Goal: Transaction & Acquisition: Purchase product/service

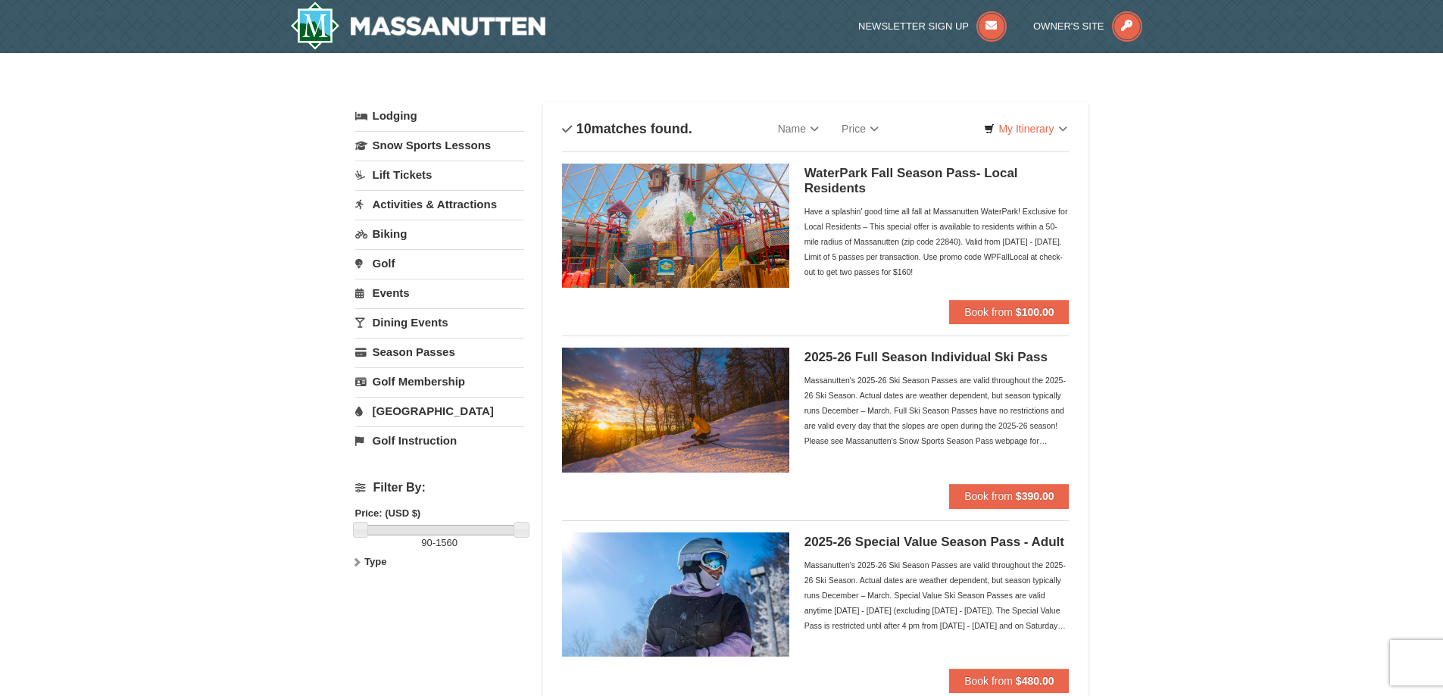
click at [392, 174] on link "Lift Tickets" at bounding box center [439, 175] width 169 height 28
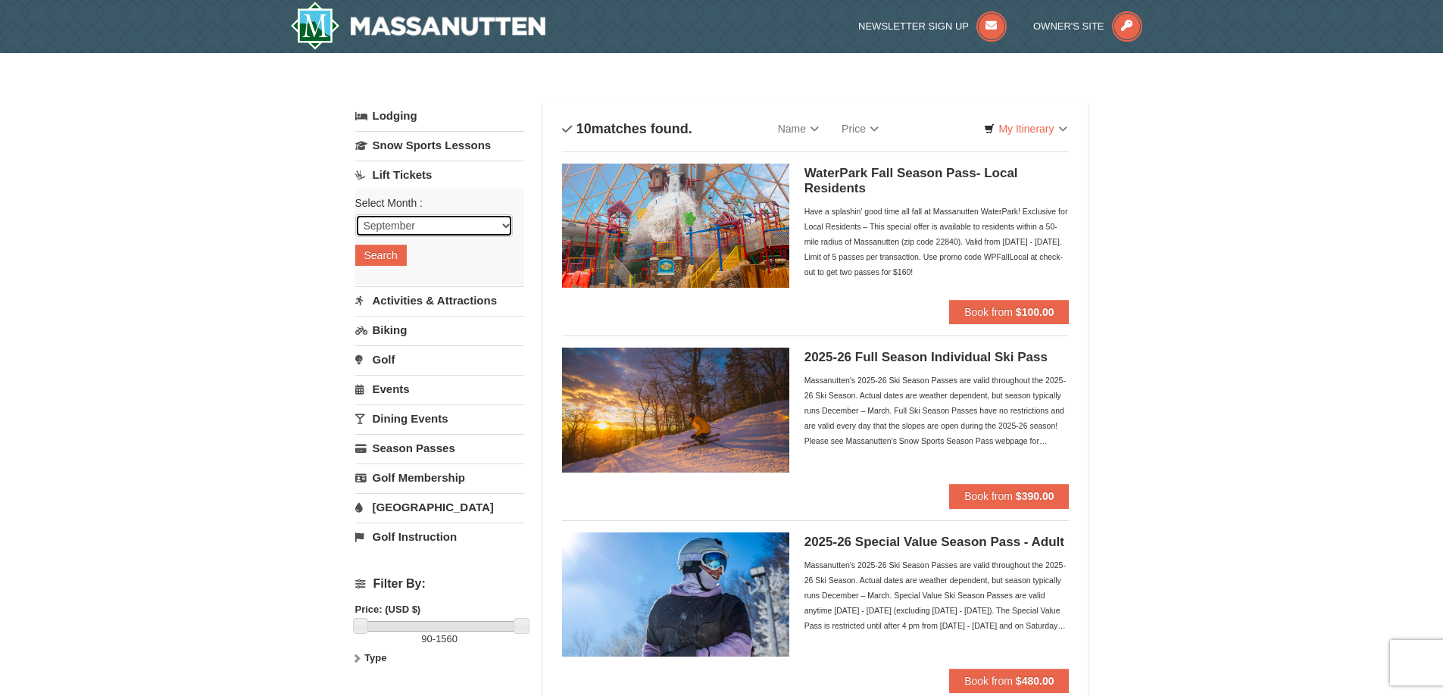
click at [505, 226] on select "September October November December January February March April May June July …" at bounding box center [434, 225] width 158 height 23
click at [810, 354] on h5 "2025-26 Full Season Individual Ski Pass" at bounding box center [936, 357] width 265 height 15
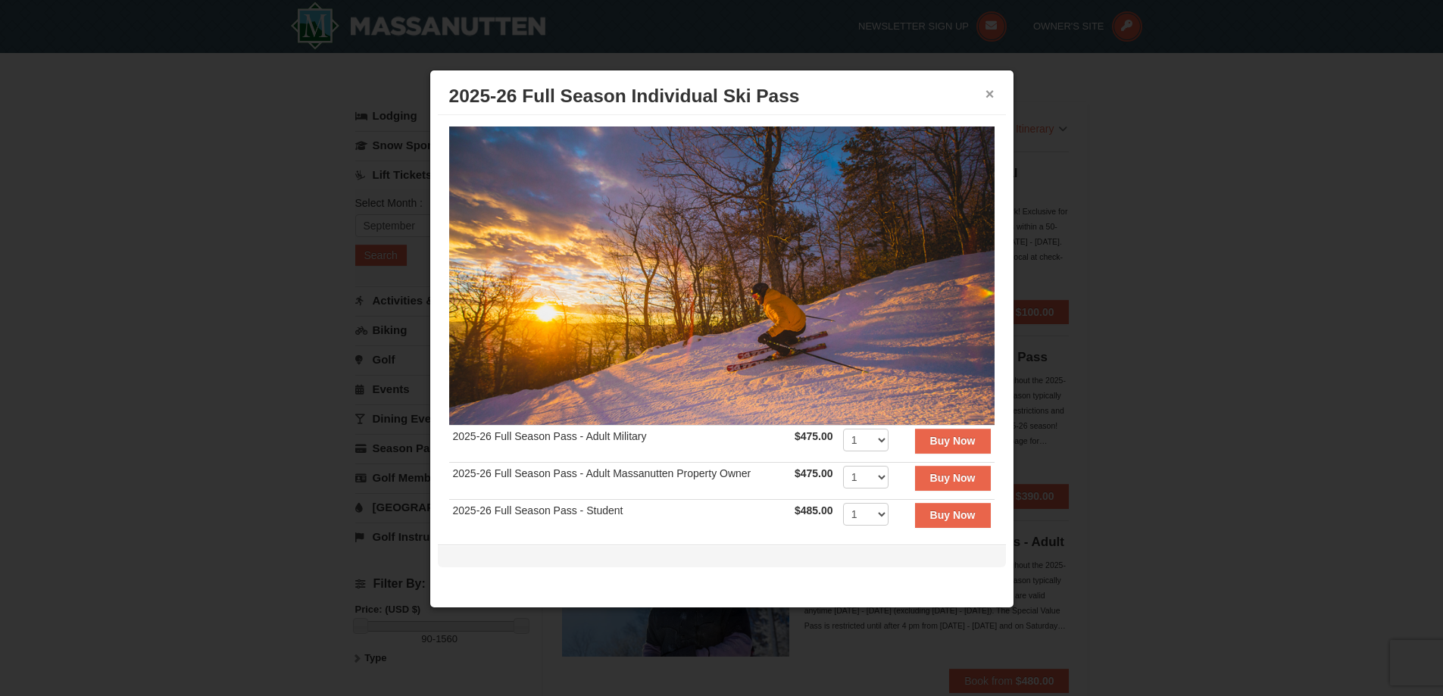
click at [992, 88] on button "×" at bounding box center [989, 93] width 9 height 15
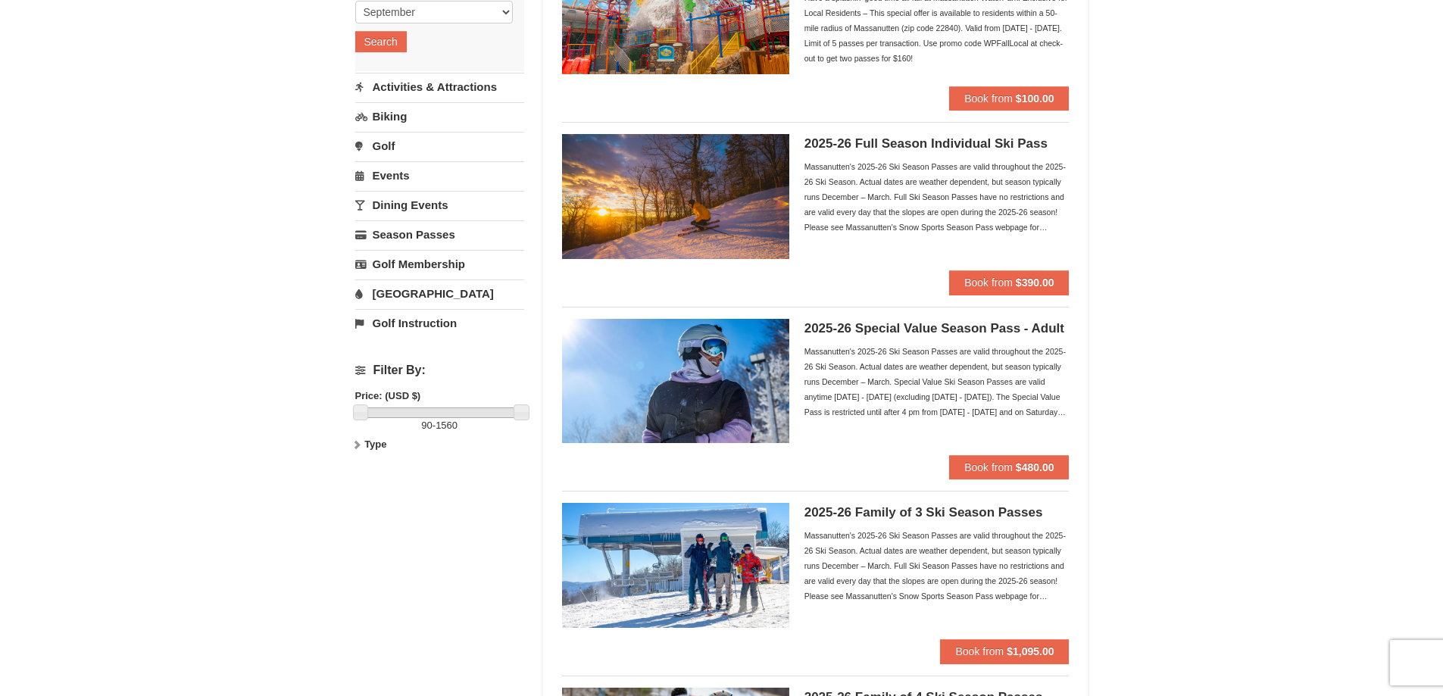
scroll to position [227, 0]
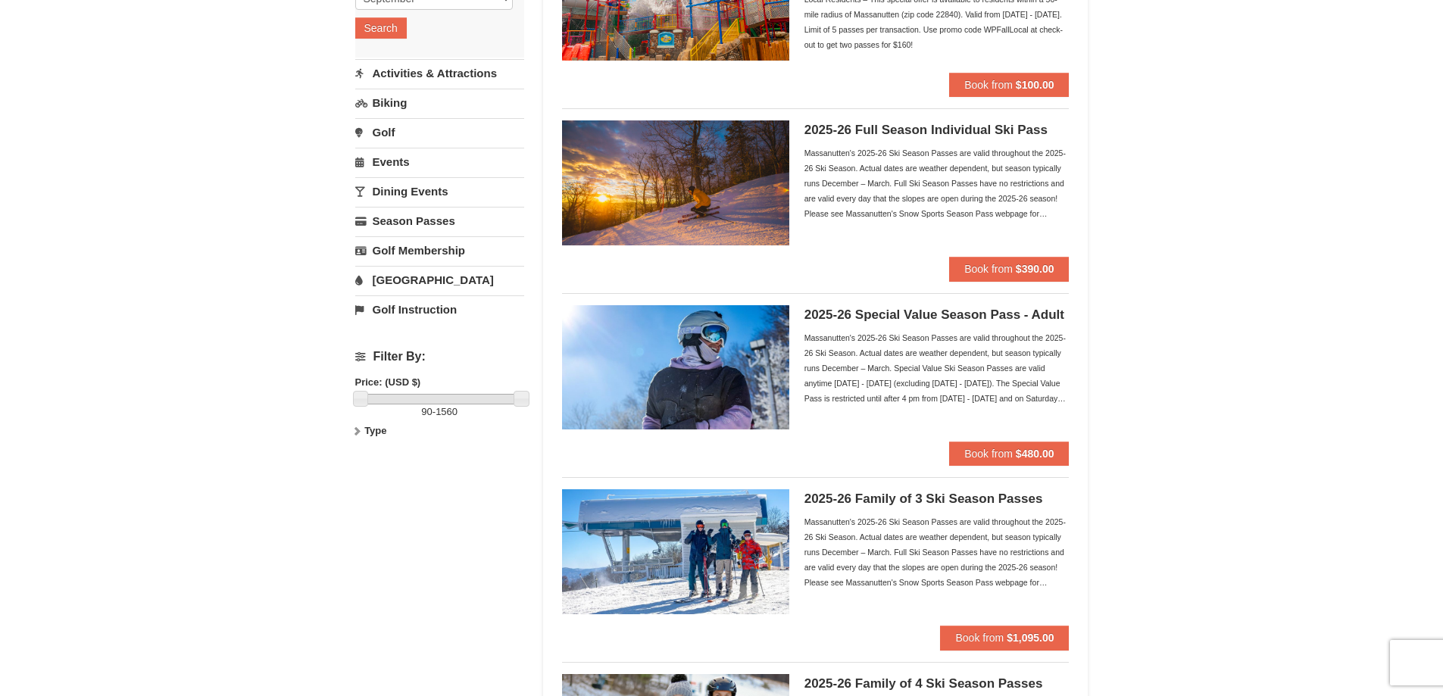
click at [882, 314] on h5 "2025-26 Special Value Season Pass - Adult" at bounding box center [936, 315] width 265 height 15
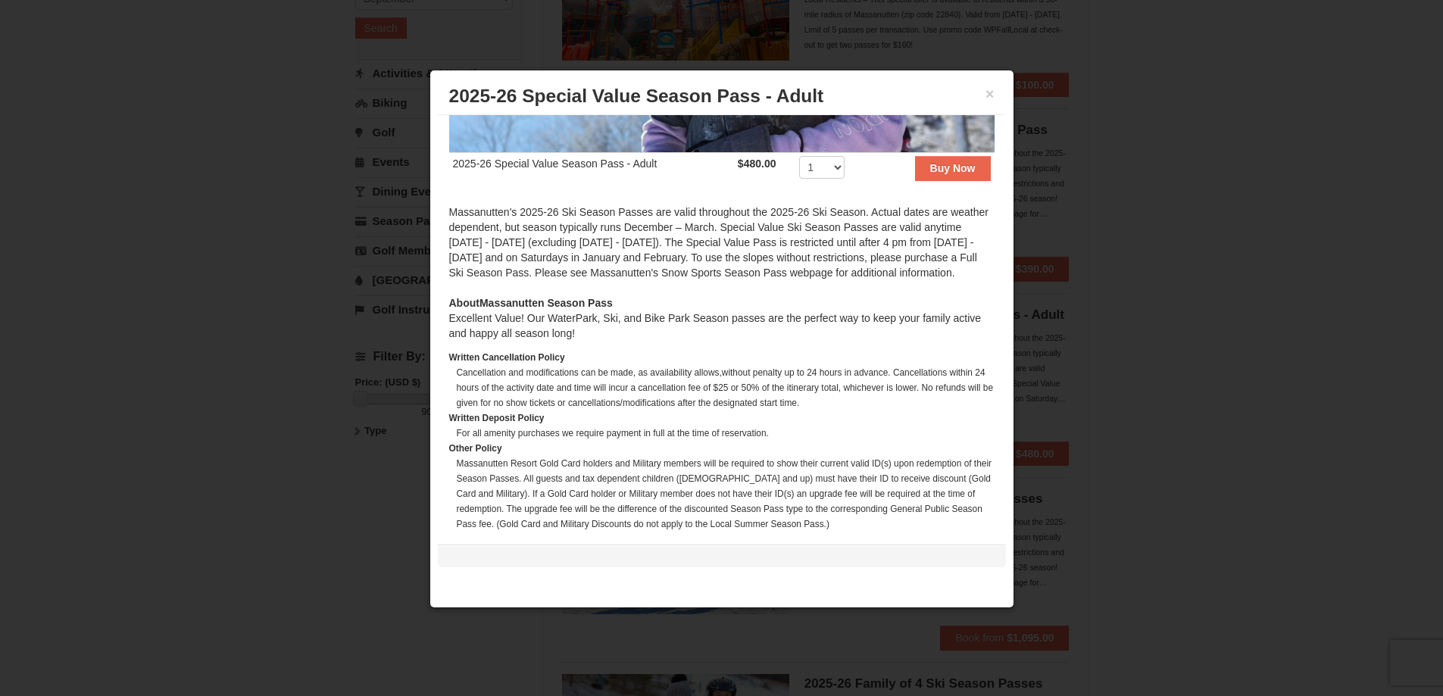
scroll to position [311, 0]
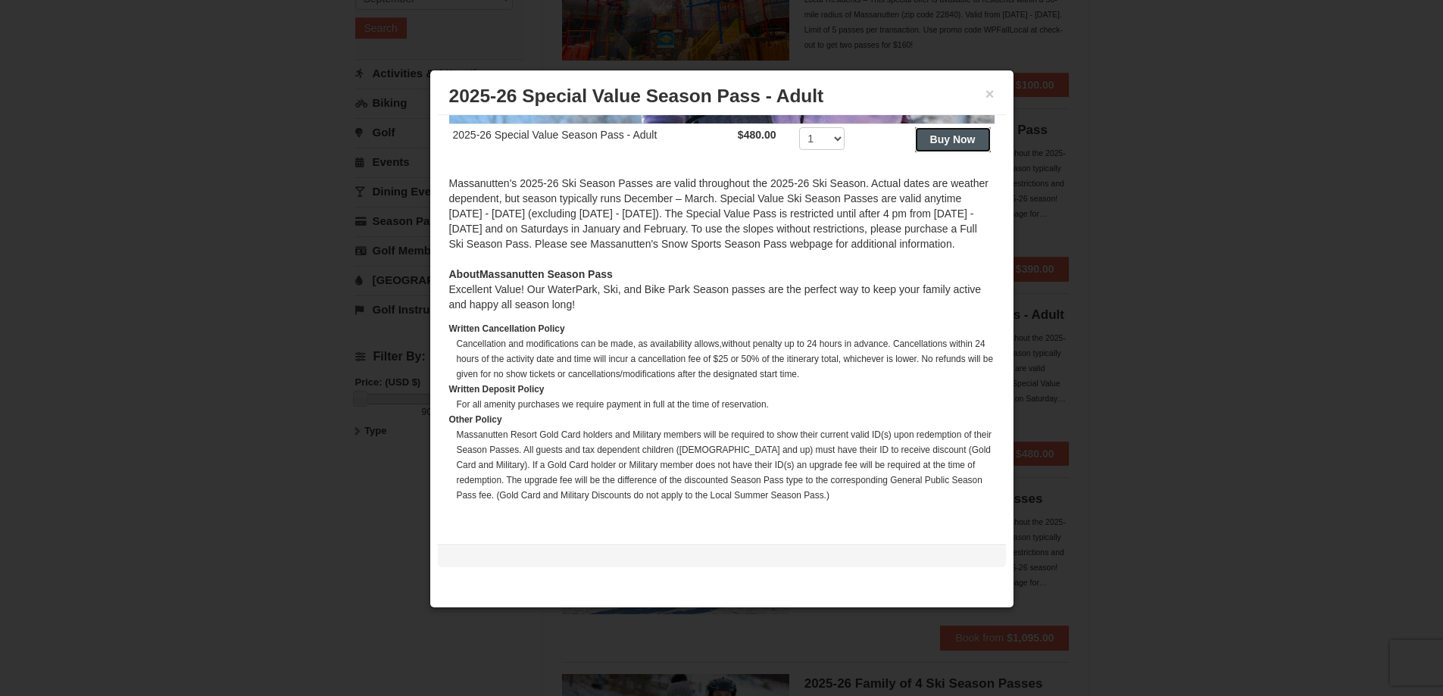
click at [930, 133] on strong "Buy Now" at bounding box center [952, 139] width 45 height 12
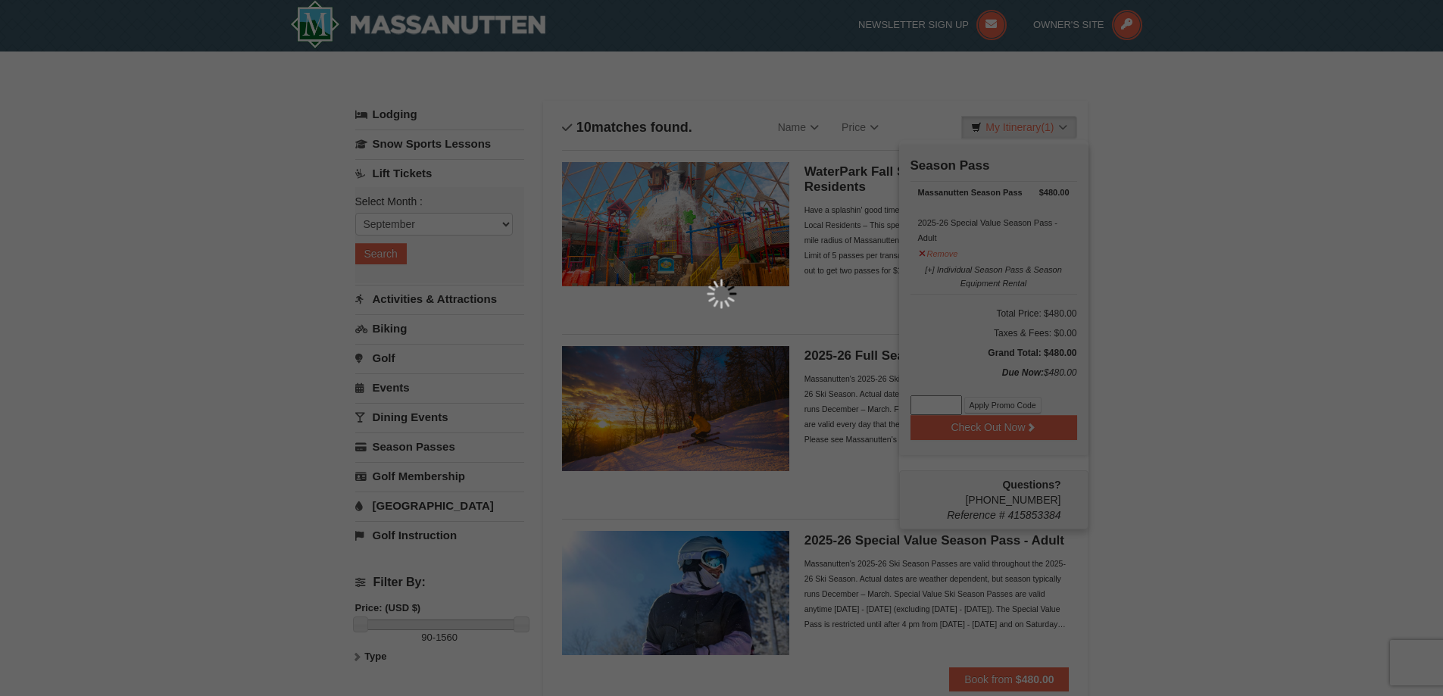
scroll to position [5, 0]
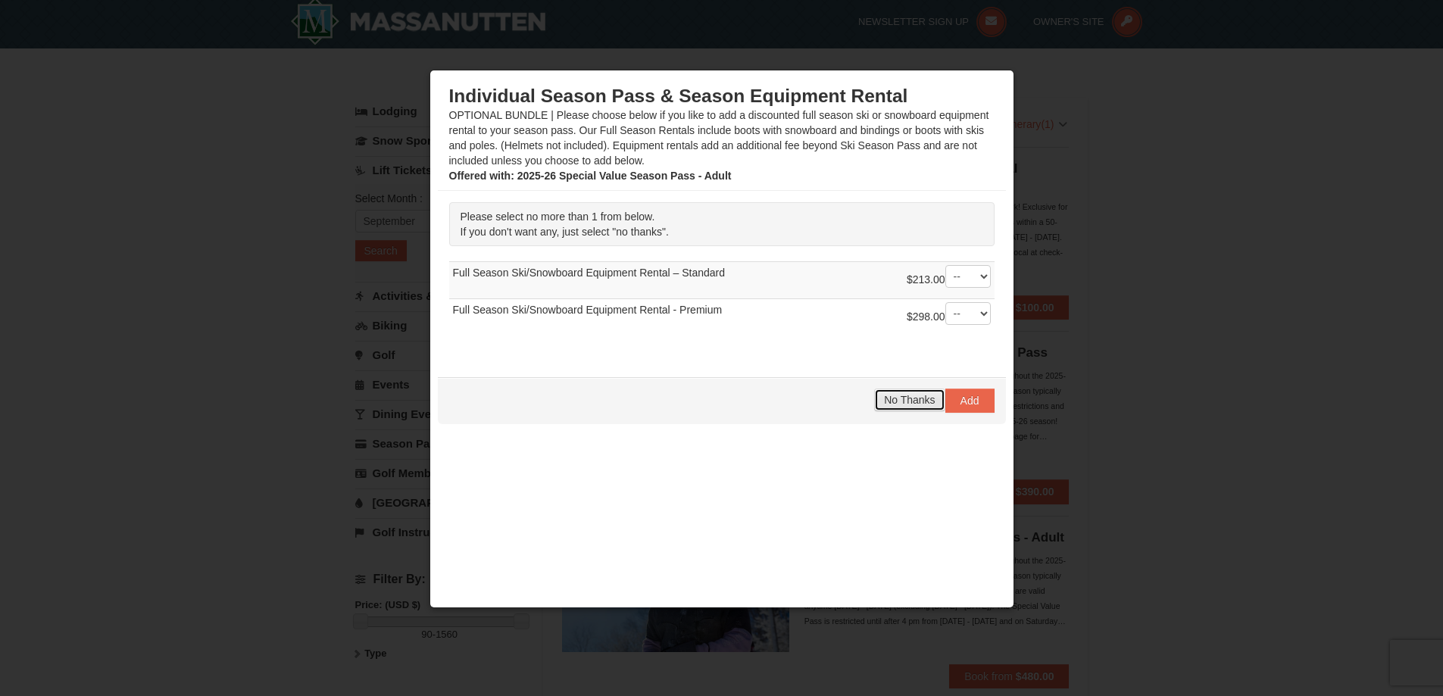
click at [888, 403] on span "No Thanks" at bounding box center [909, 400] width 51 height 12
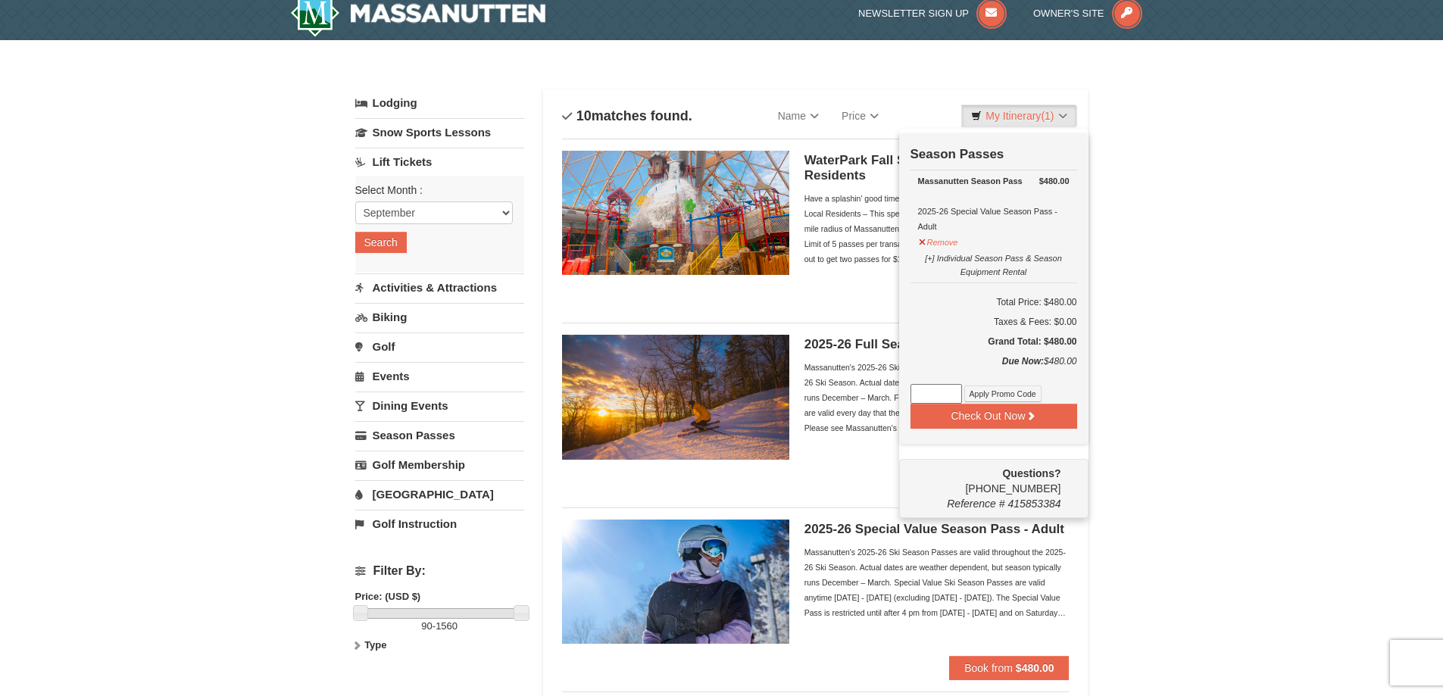
scroll to position [0, 0]
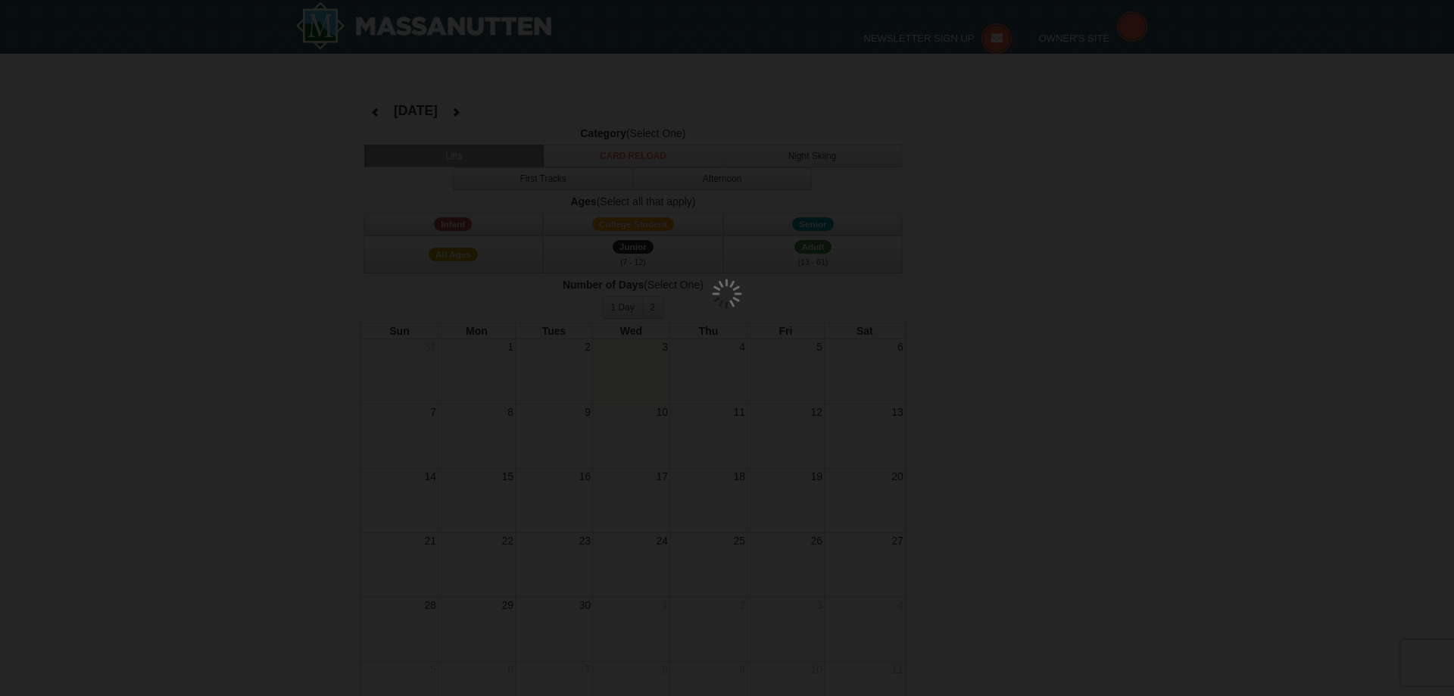
select select "9"
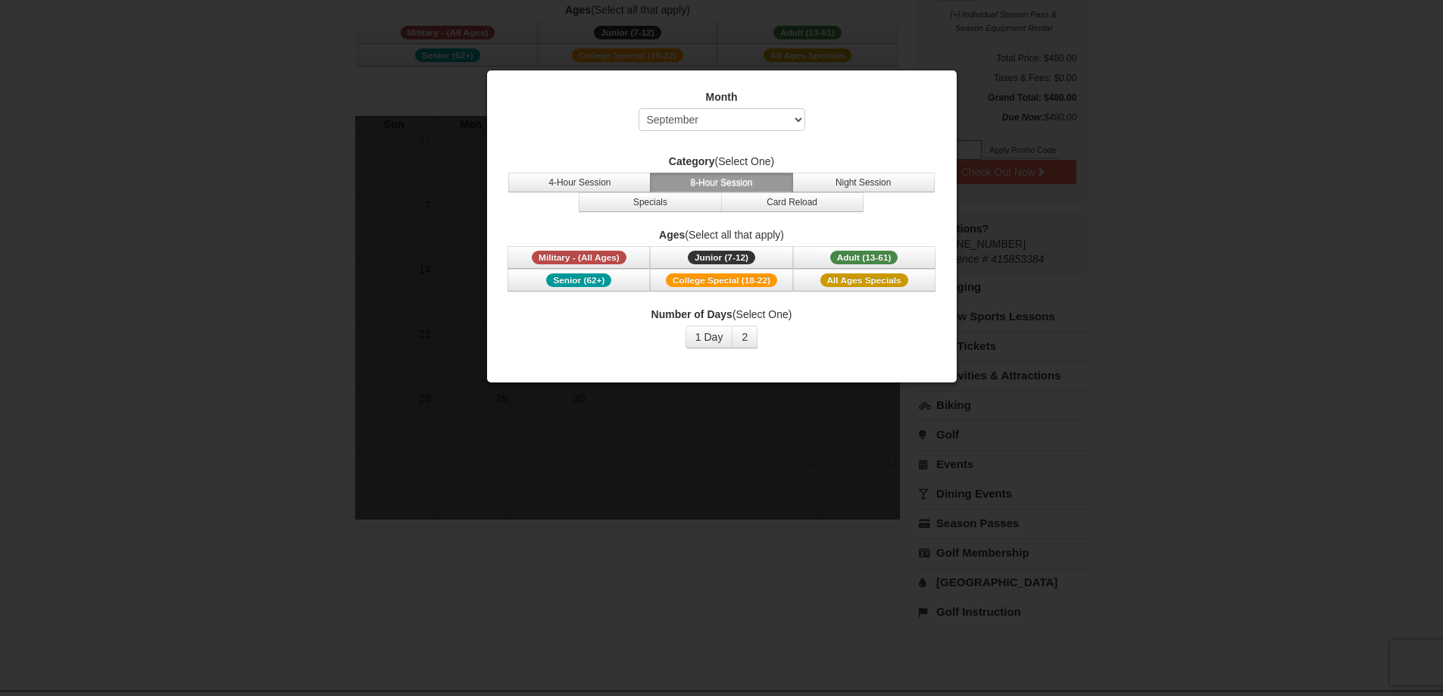
scroll to position [227, 0]
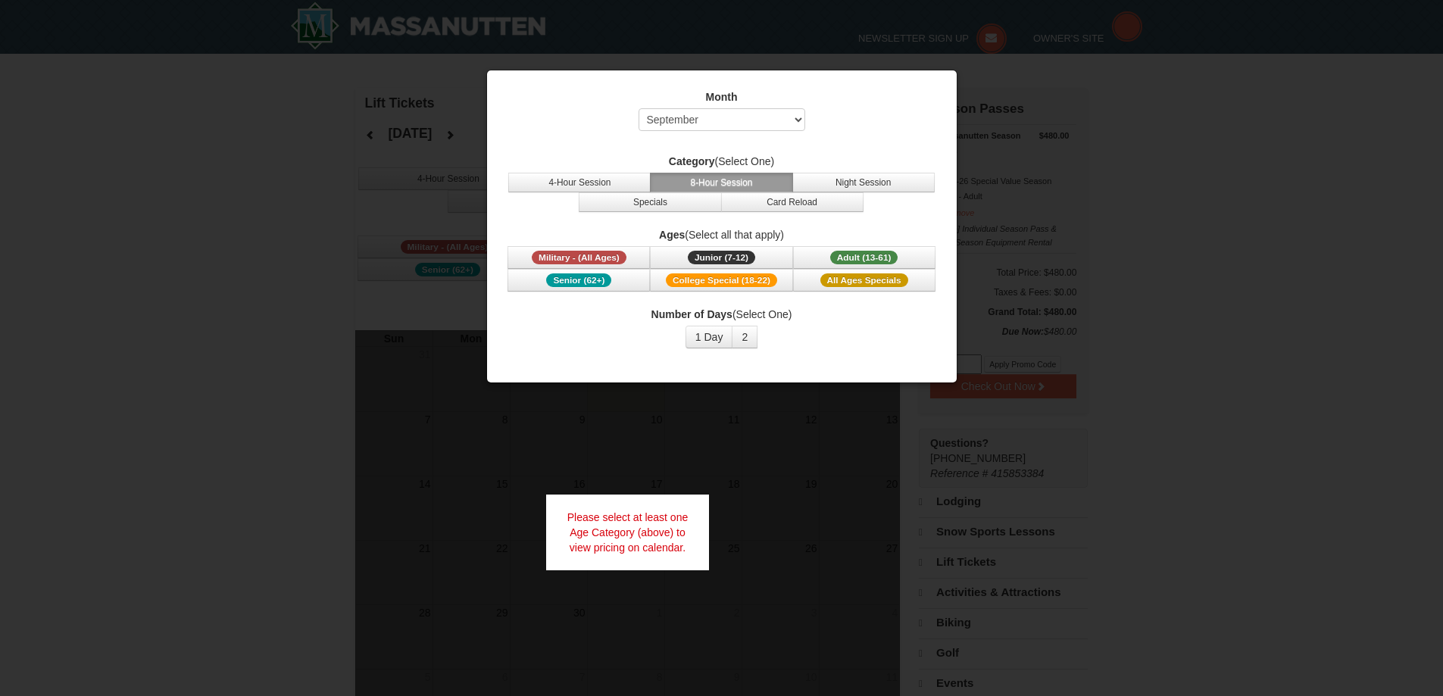
select select "9"
click at [1285, 290] on div at bounding box center [721, 348] width 1443 height 696
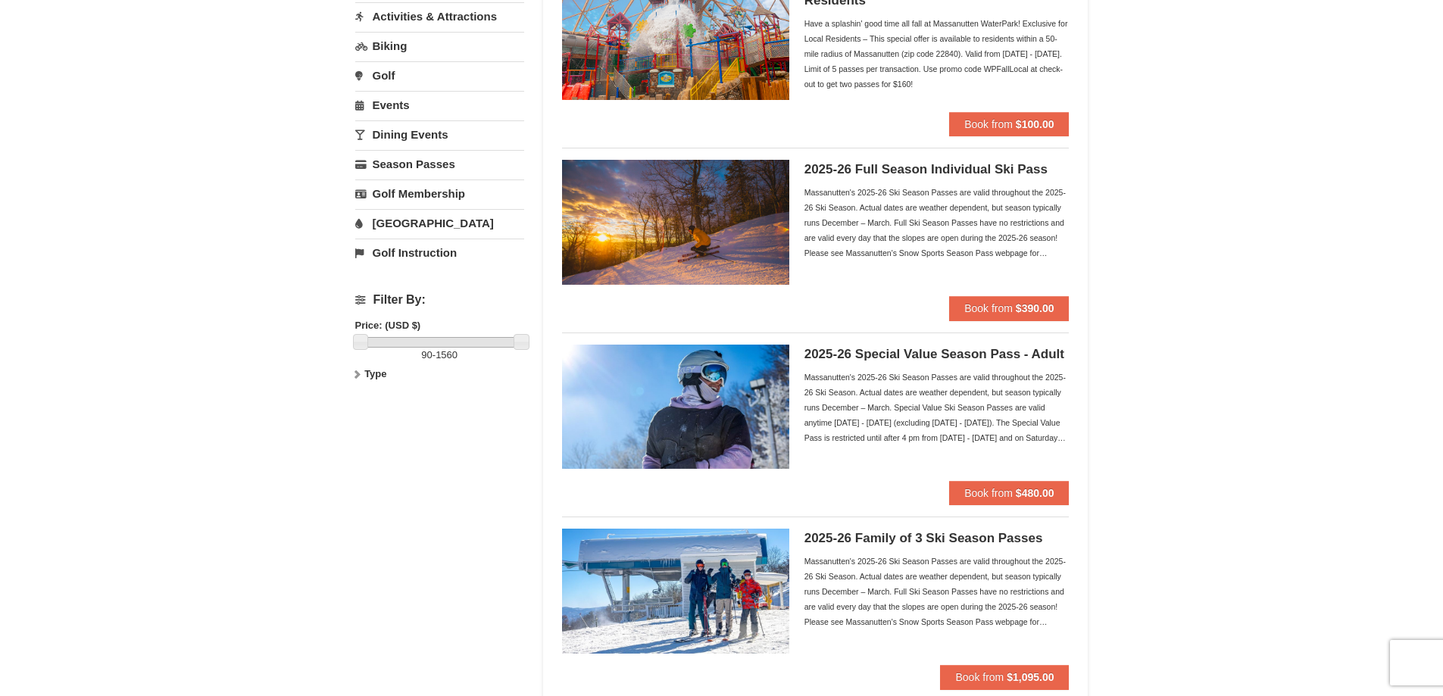
scroll to position [303, 0]
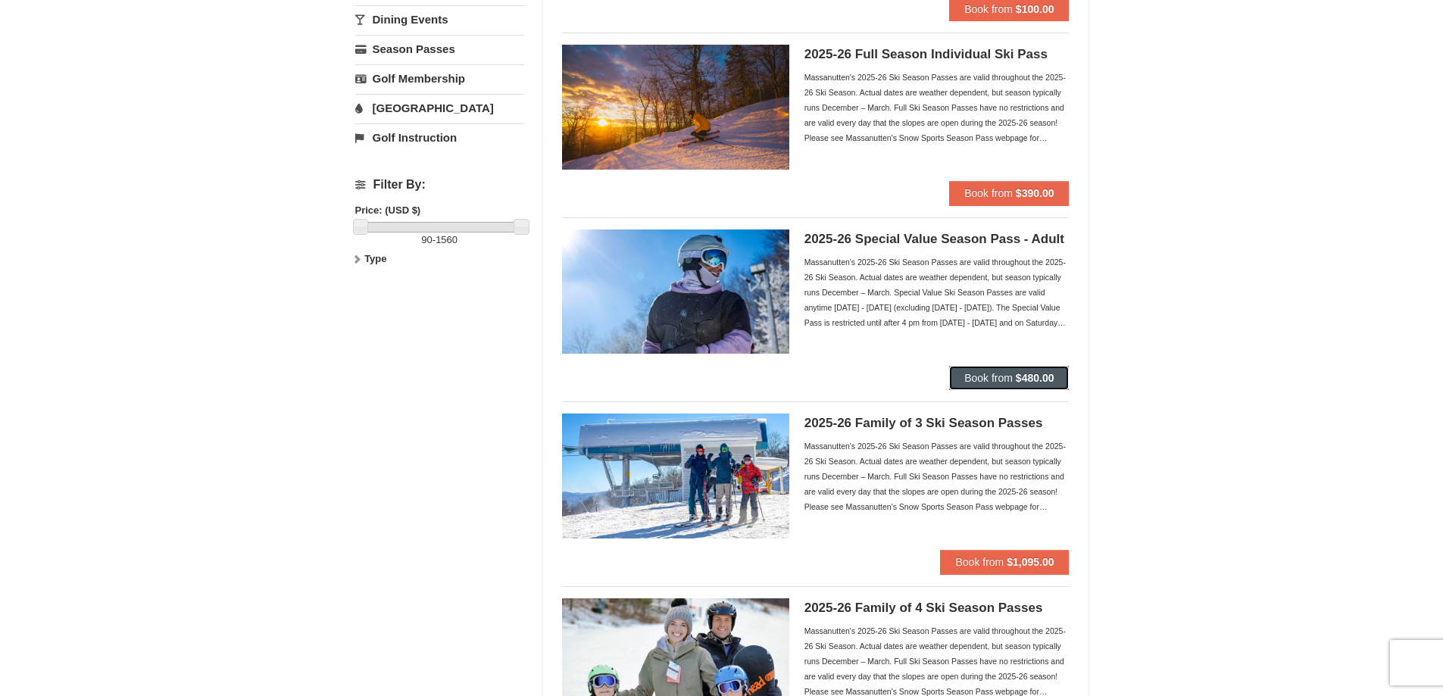
click at [970, 375] on span "Book from" at bounding box center [988, 378] width 48 height 12
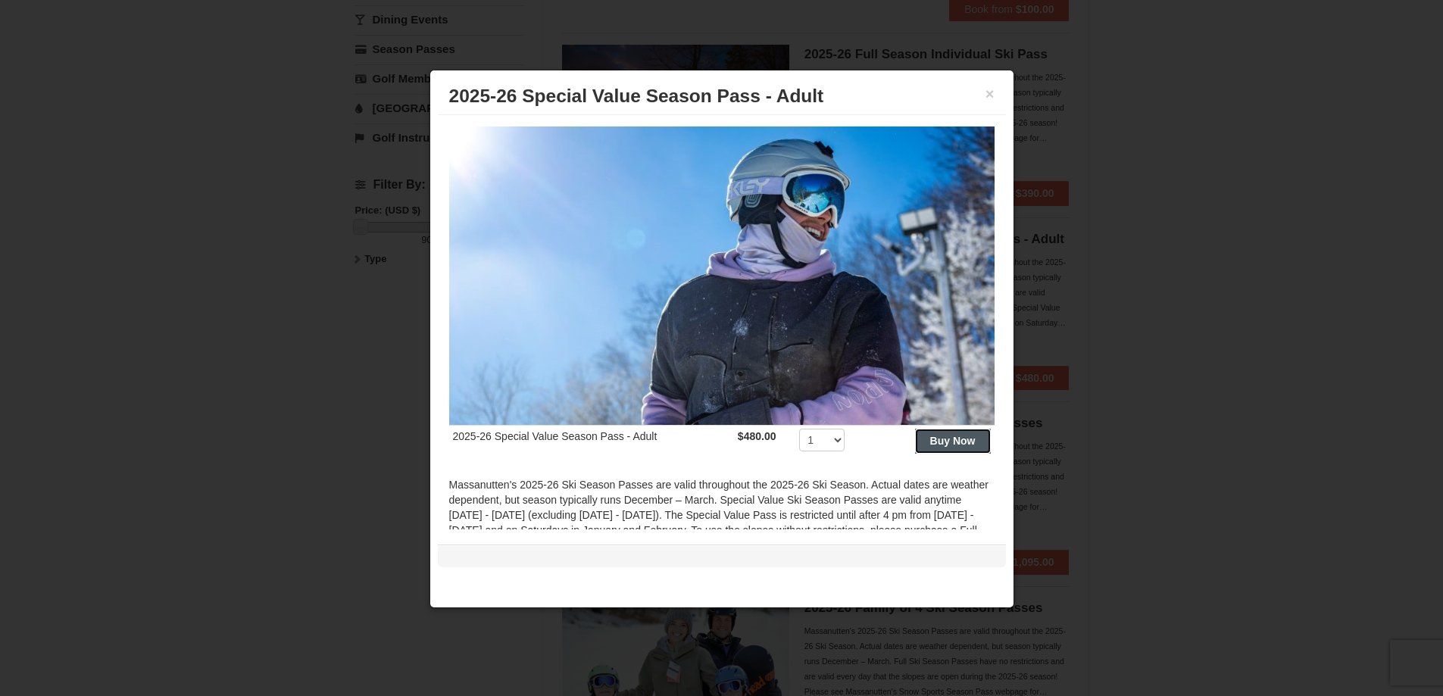
click at [930, 435] on strong "Buy Now" at bounding box center [952, 441] width 45 height 12
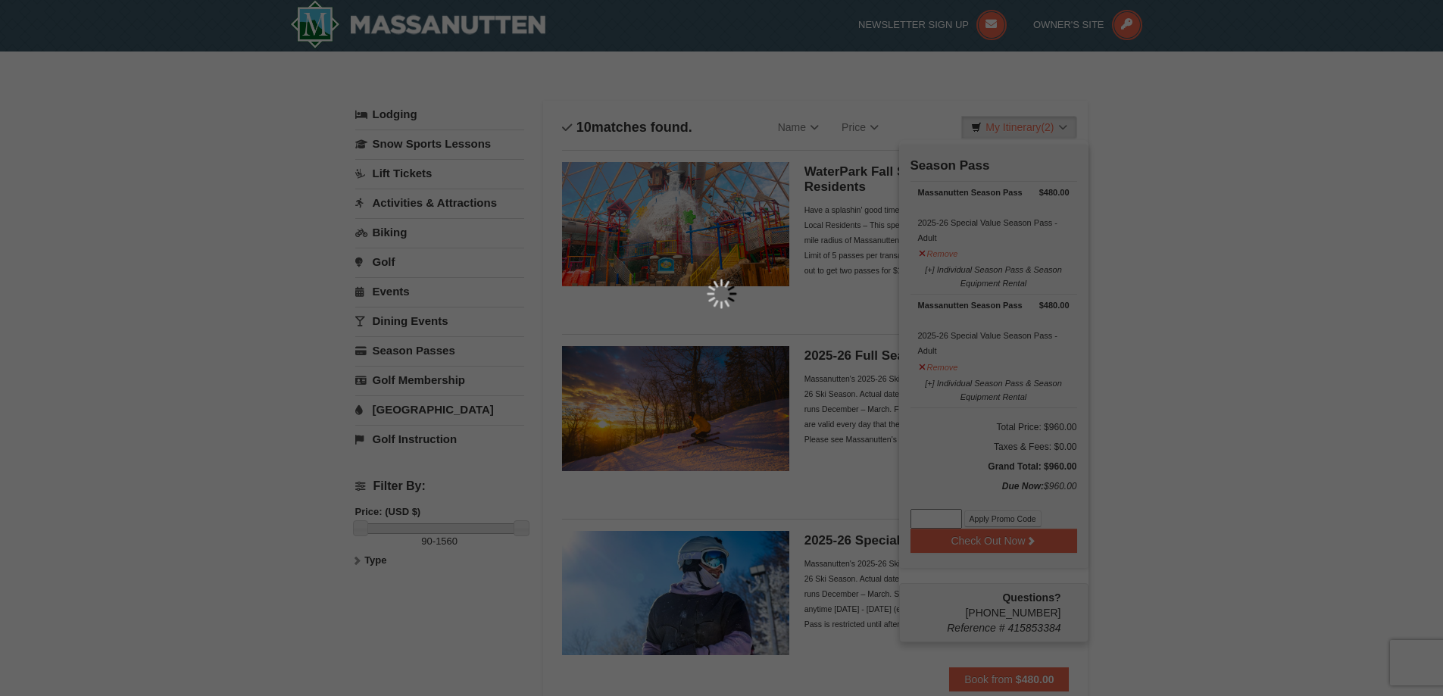
scroll to position [5, 0]
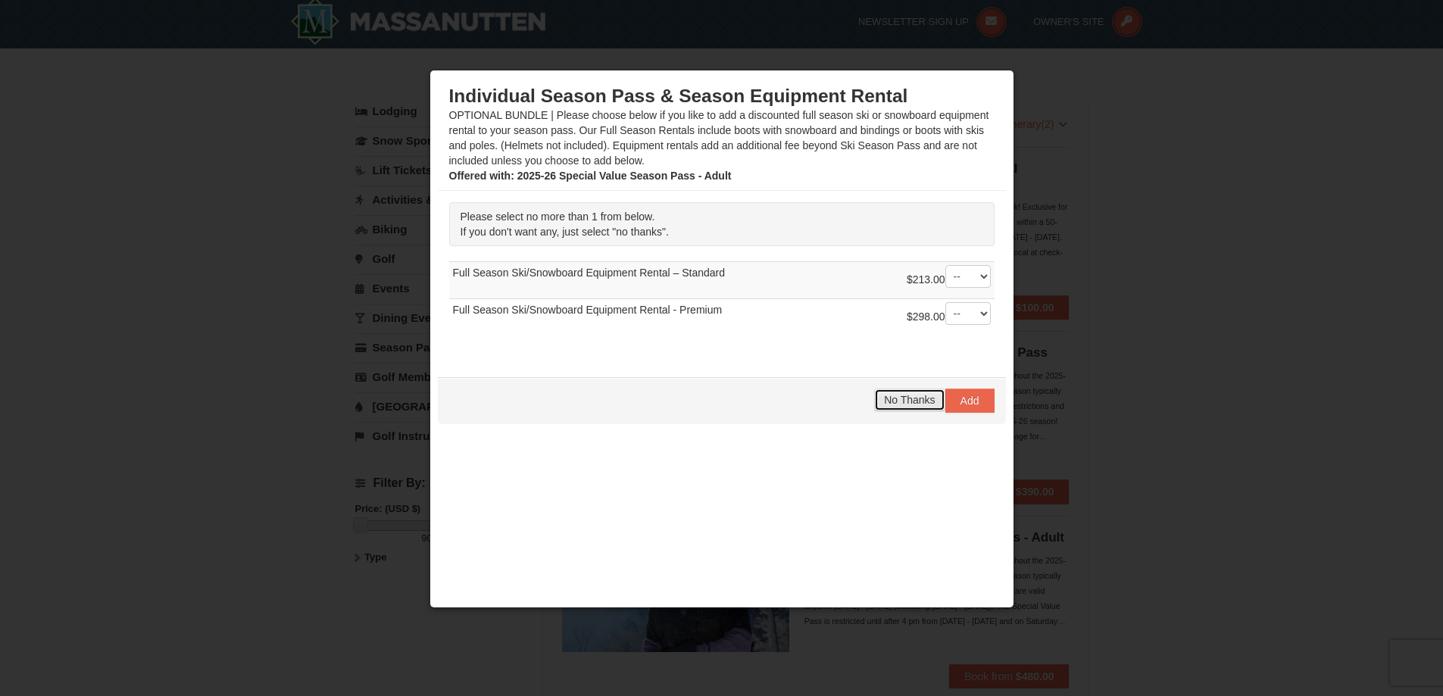
click at [889, 397] on span "No Thanks" at bounding box center [909, 400] width 51 height 12
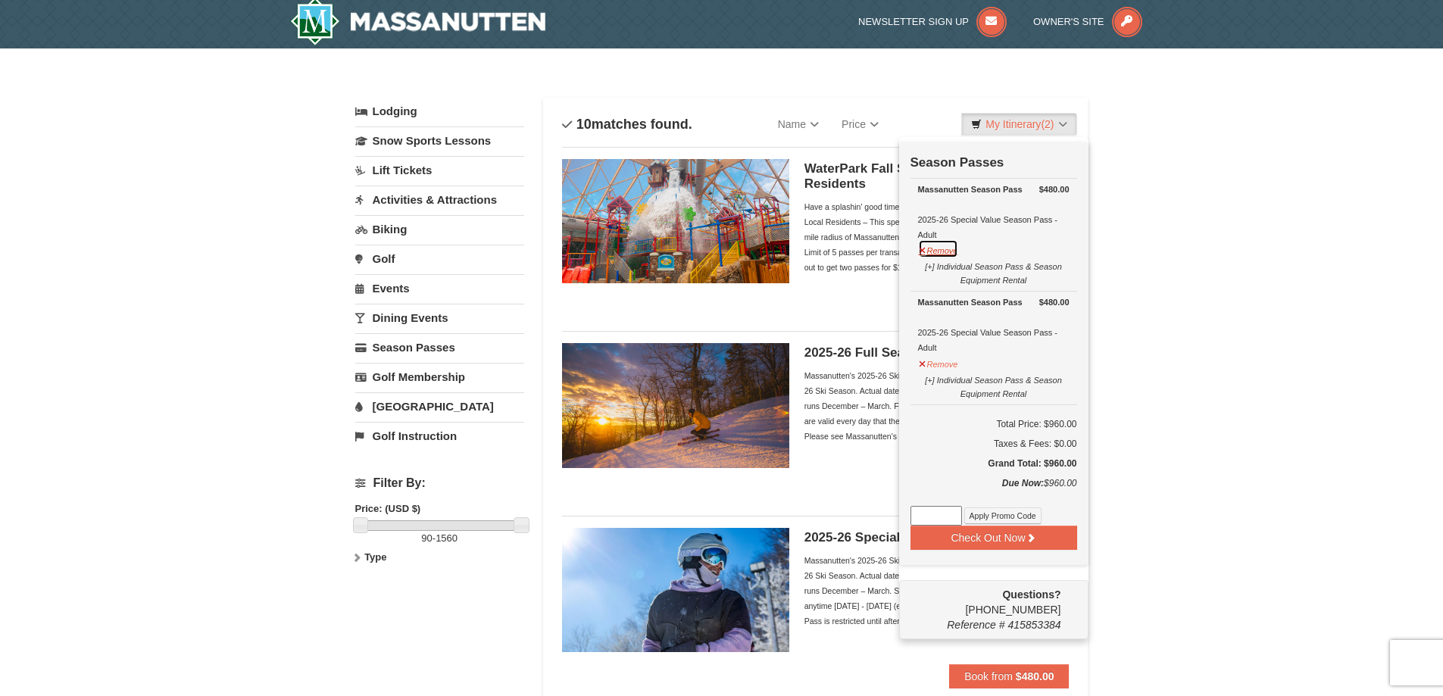
click at [942, 252] on button "Remove" at bounding box center [938, 248] width 41 height 19
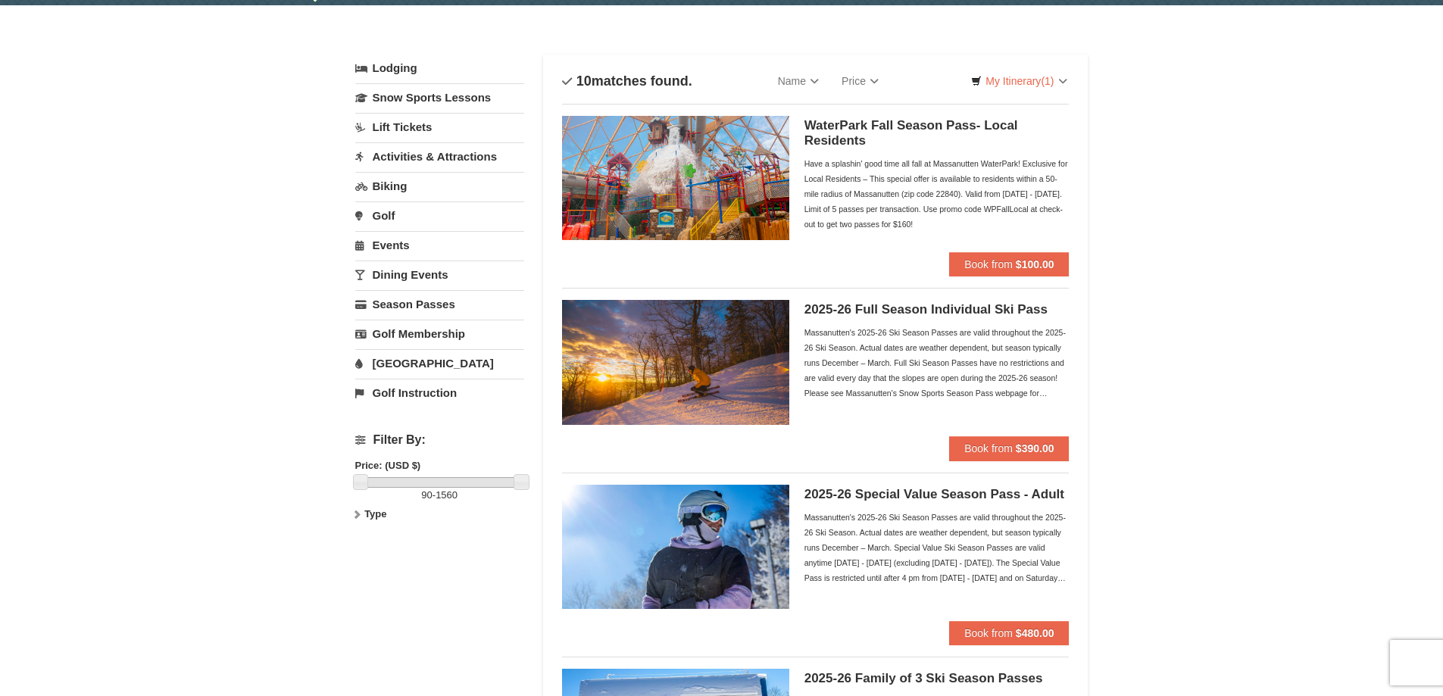
scroll to position [303, 0]
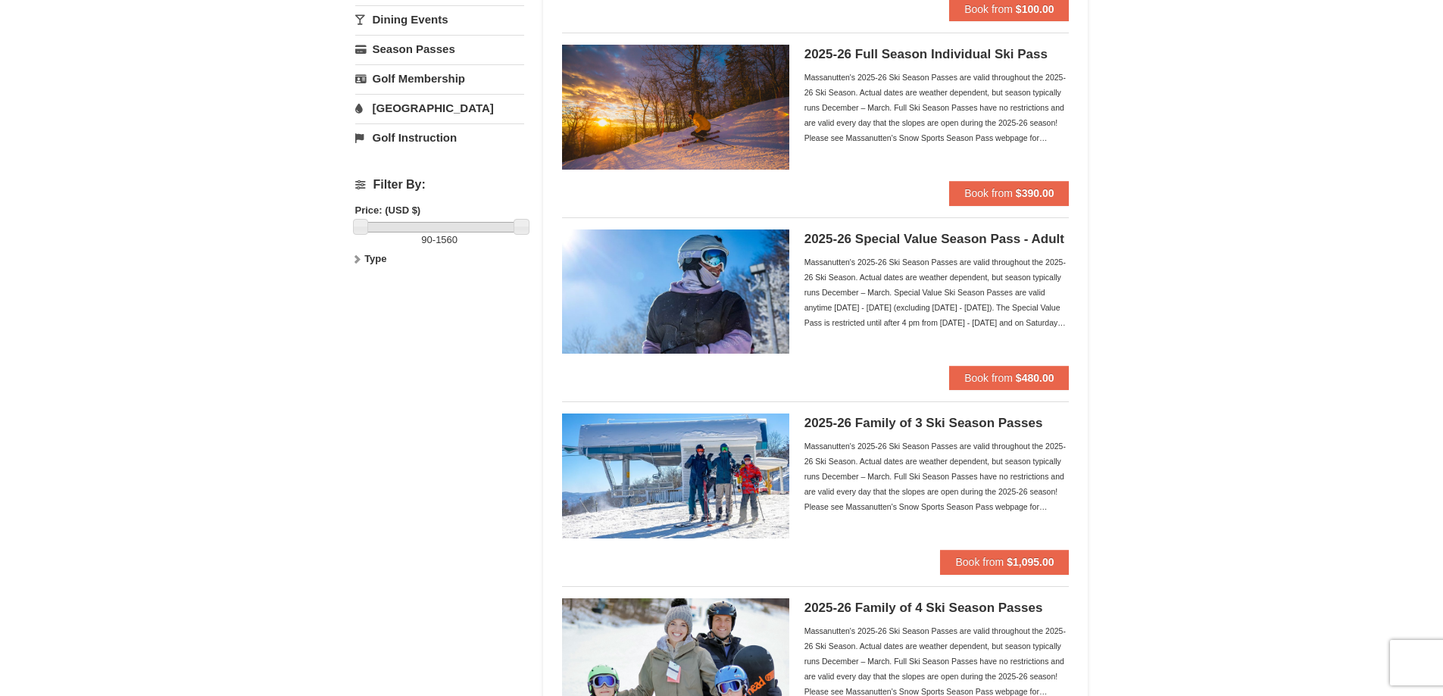
click at [811, 238] on h5 "2025-26 Special Value Season Pass - Adult" at bounding box center [936, 239] width 265 height 15
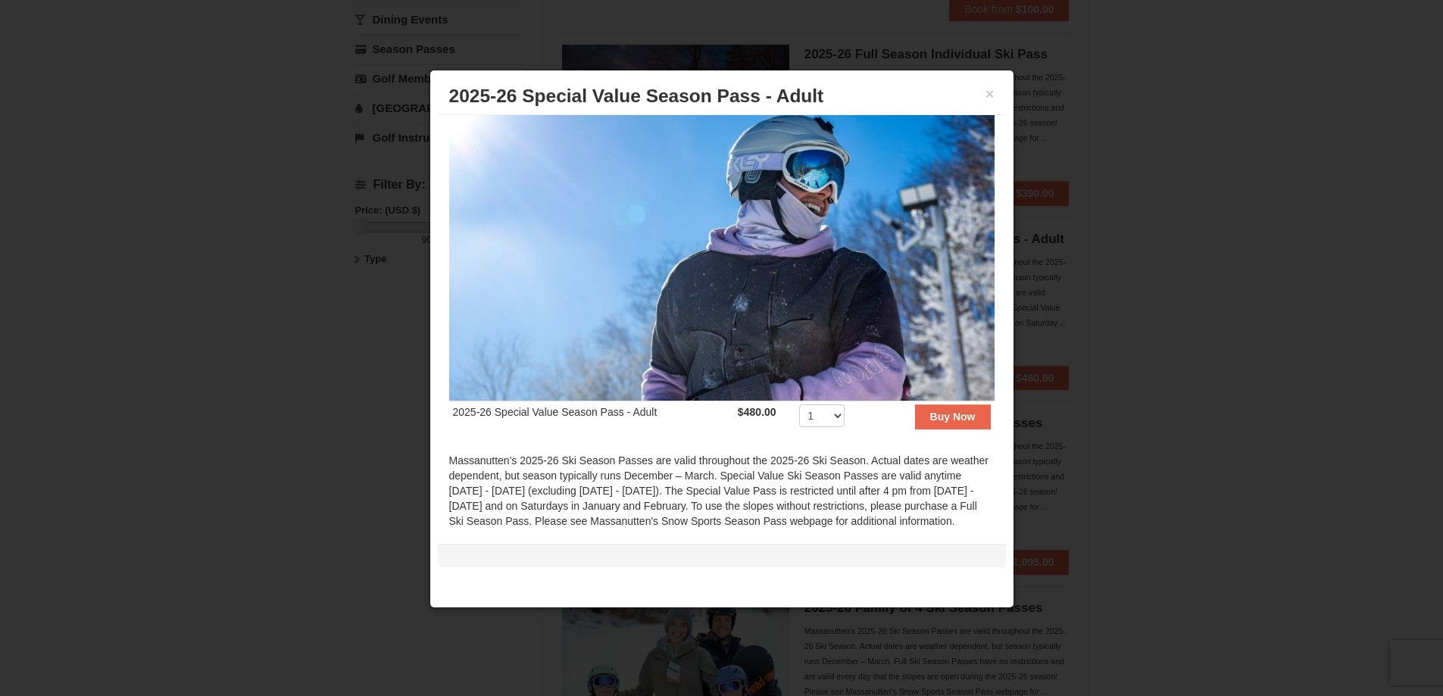
scroll to position [0, 0]
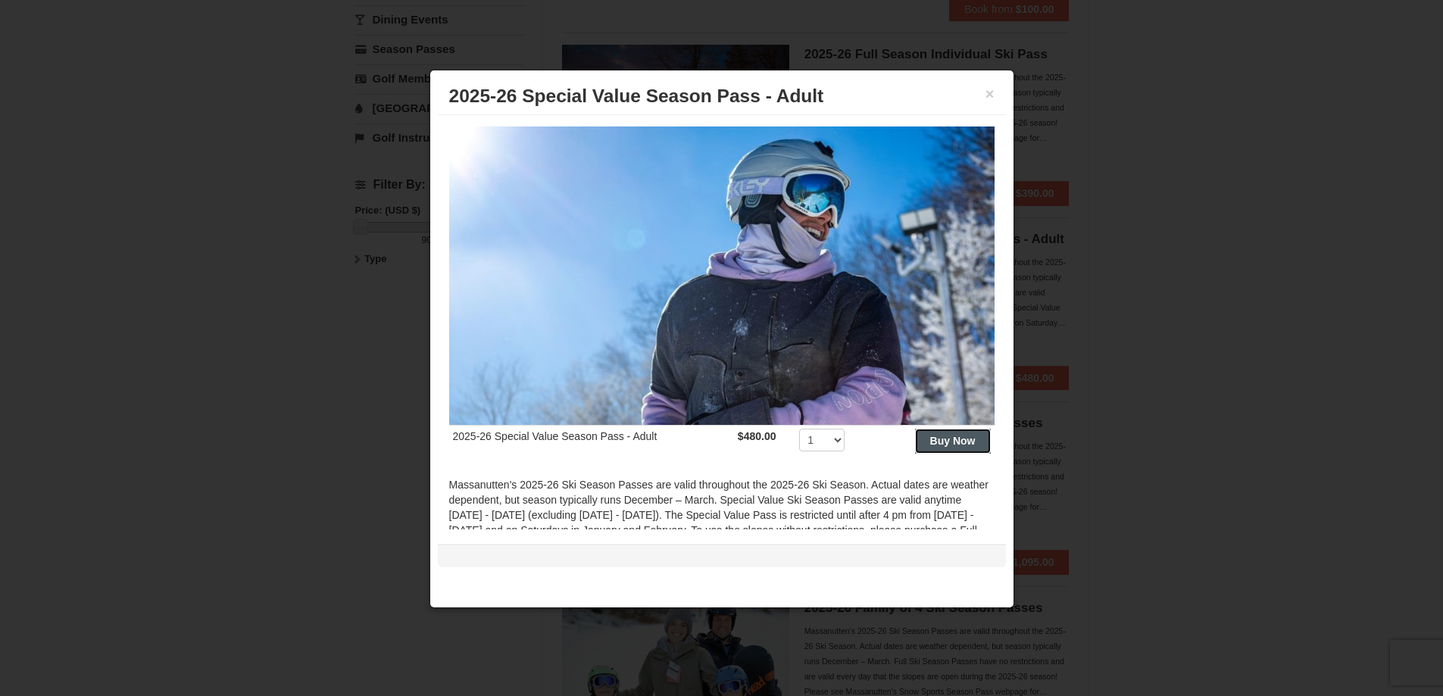
click at [930, 436] on strong "Buy Now" at bounding box center [952, 441] width 45 height 12
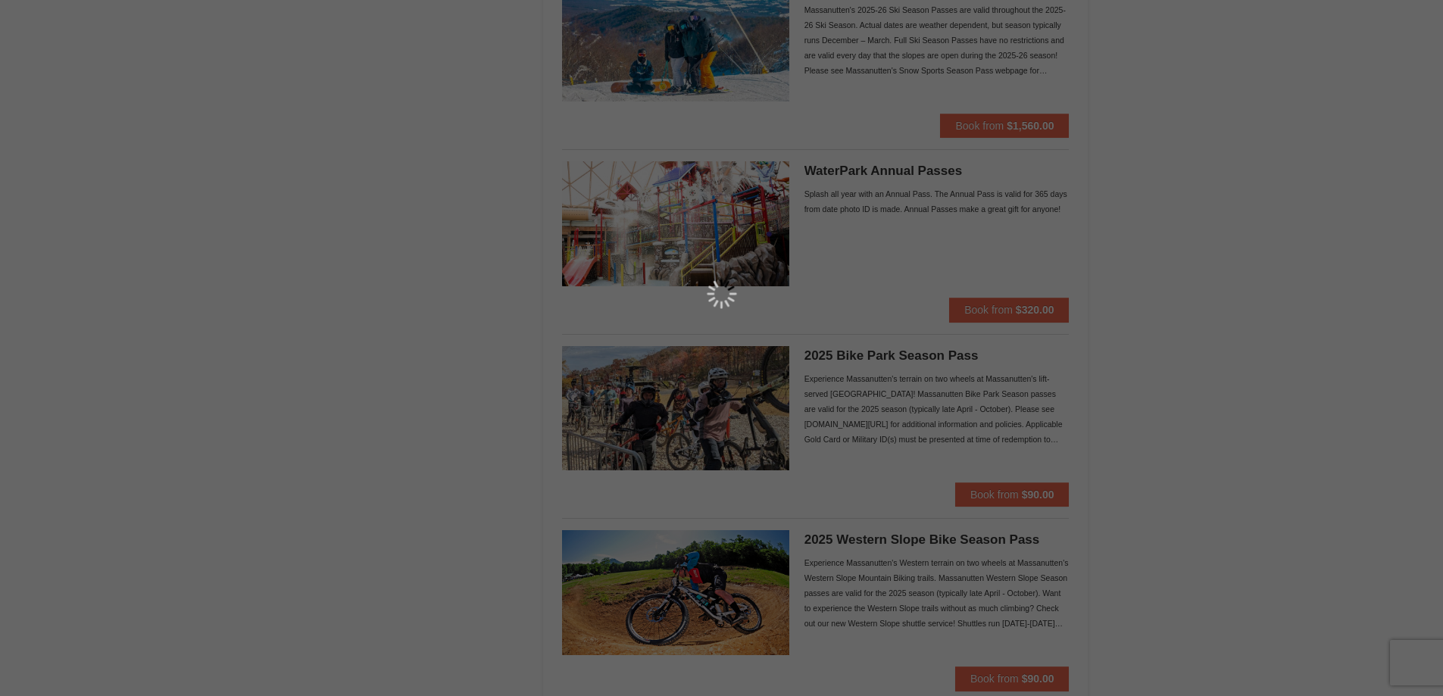
scroll to position [5, 0]
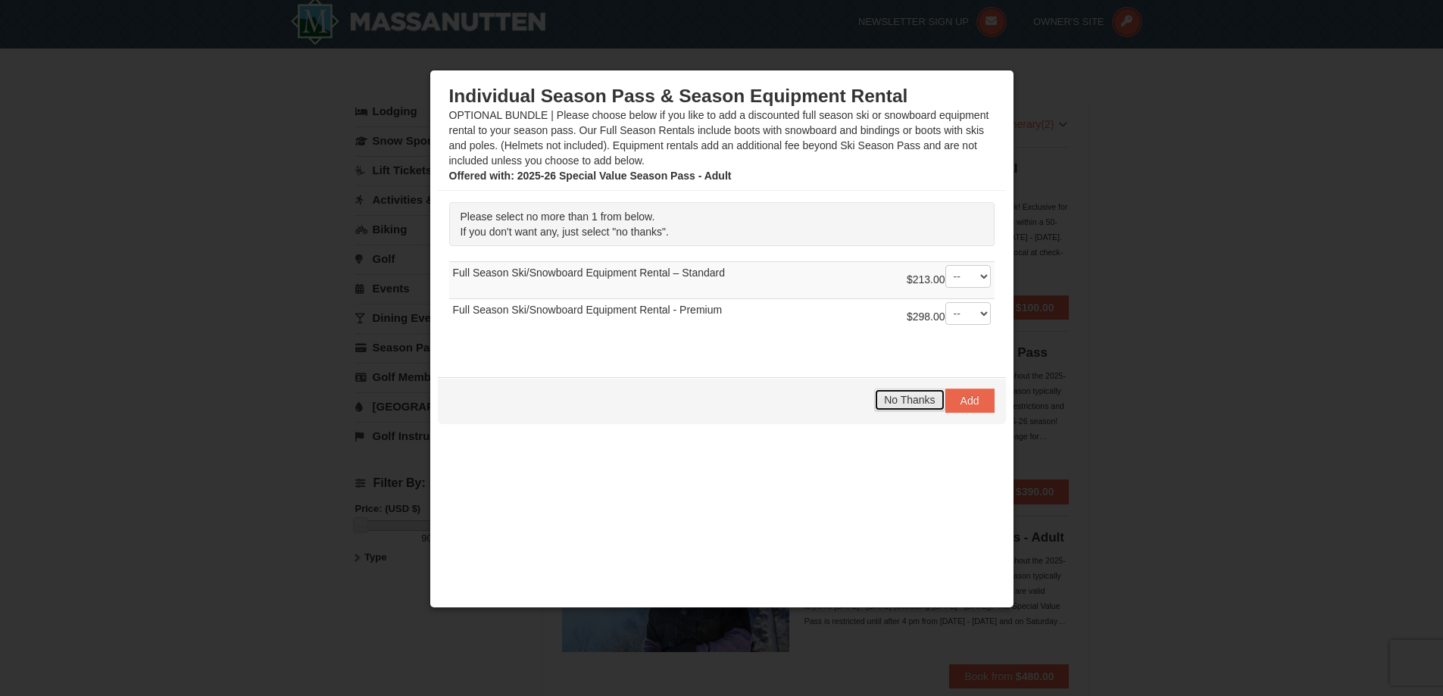
click at [884, 402] on span "No Thanks" at bounding box center [909, 400] width 51 height 12
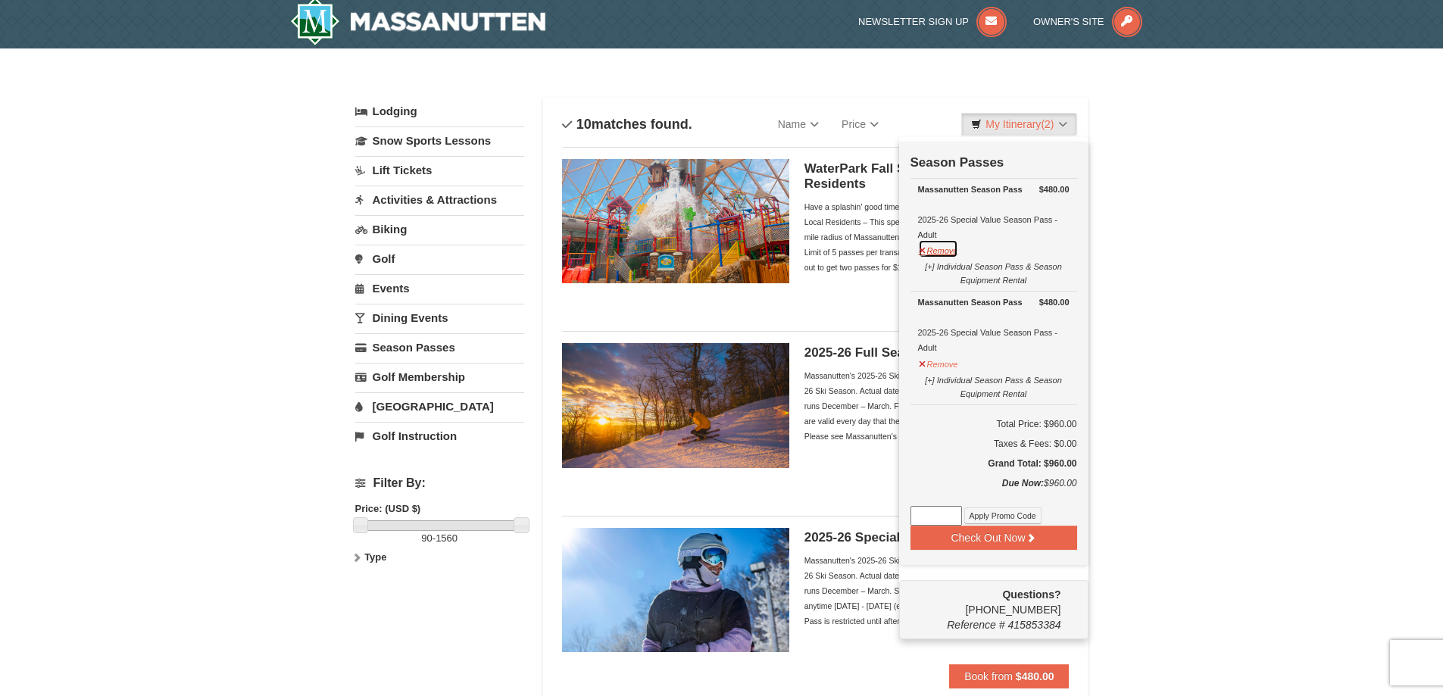
click at [936, 249] on button "Remove" at bounding box center [938, 248] width 41 height 19
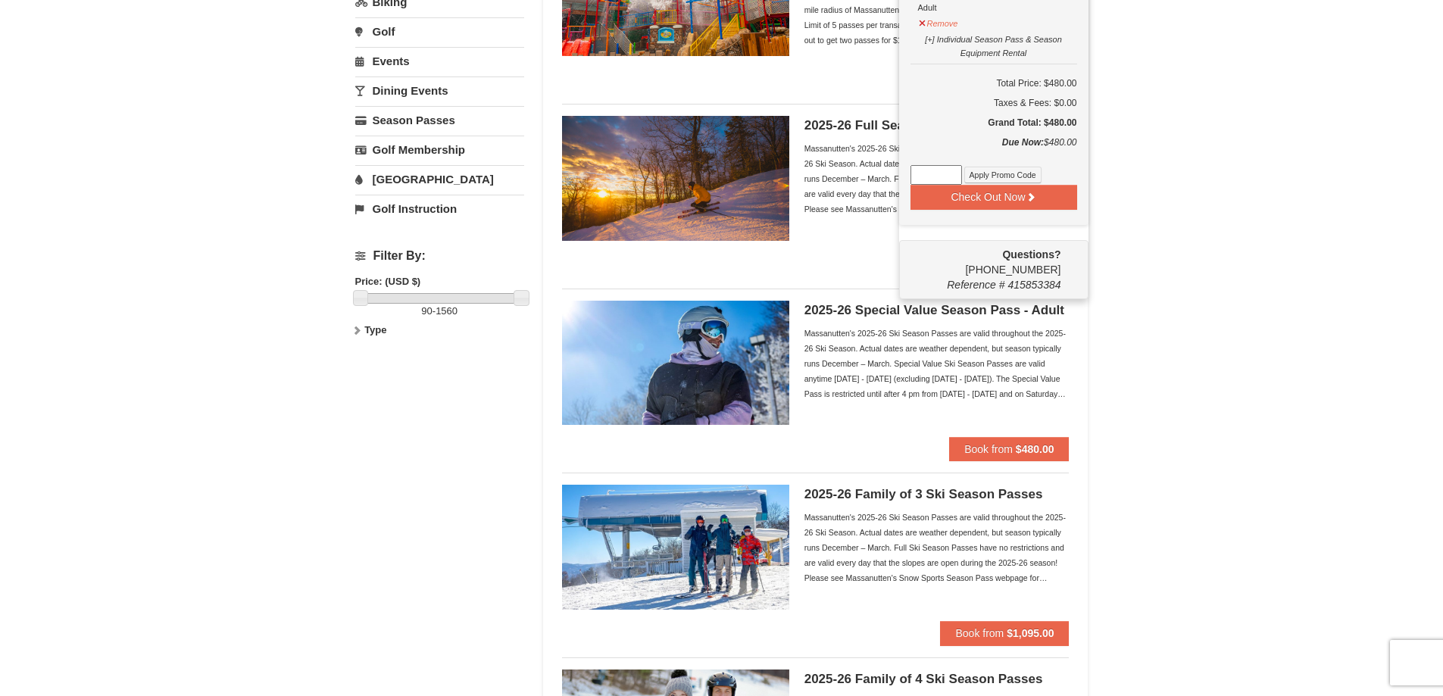
scroll to position [0, 0]
